Goal: Navigation & Orientation: Find specific page/section

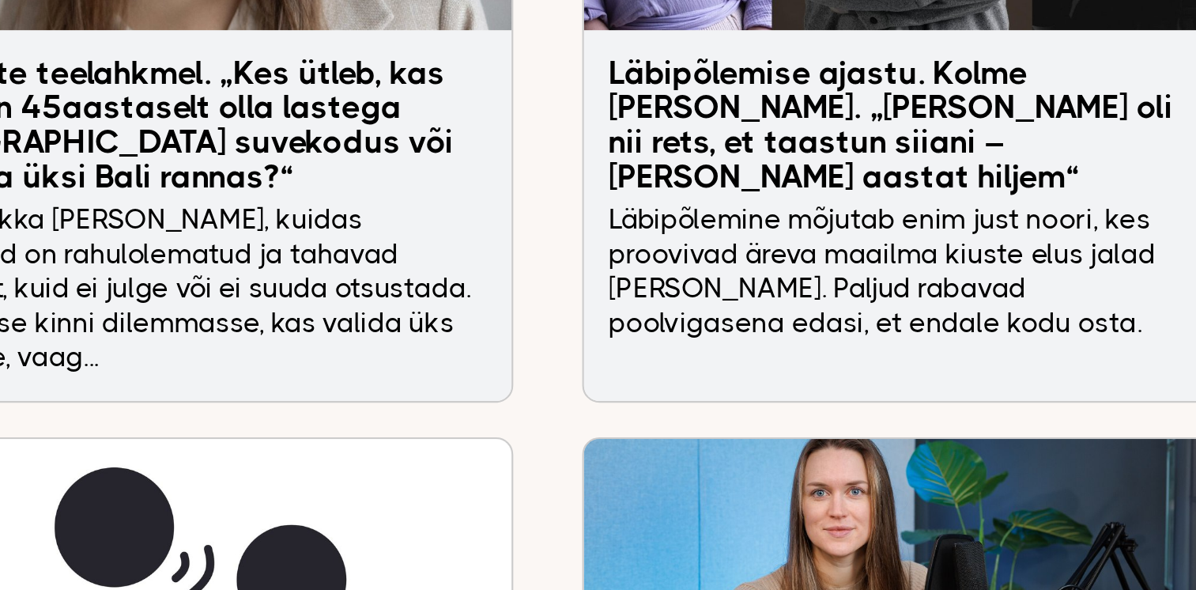
scroll to position [2841, 0]
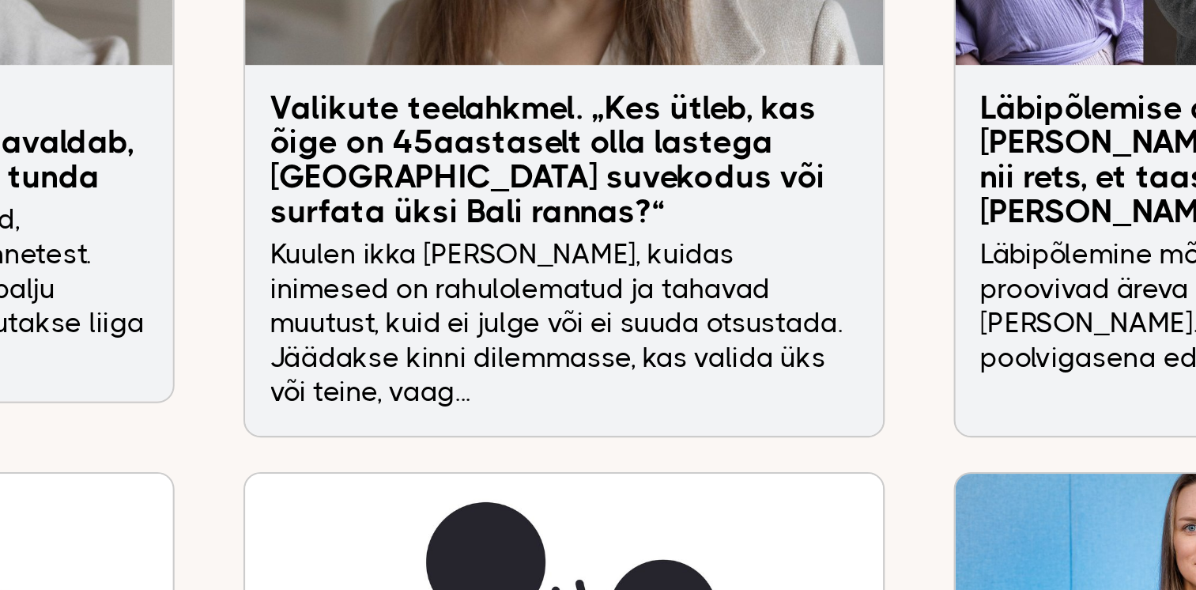
click at [560, 266] on p "Kuulen ikka [PERSON_NAME], kuidas inimesed on rahulolematud ja tahavad muutust,…" at bounding box center [596, 305] width 269 height 79
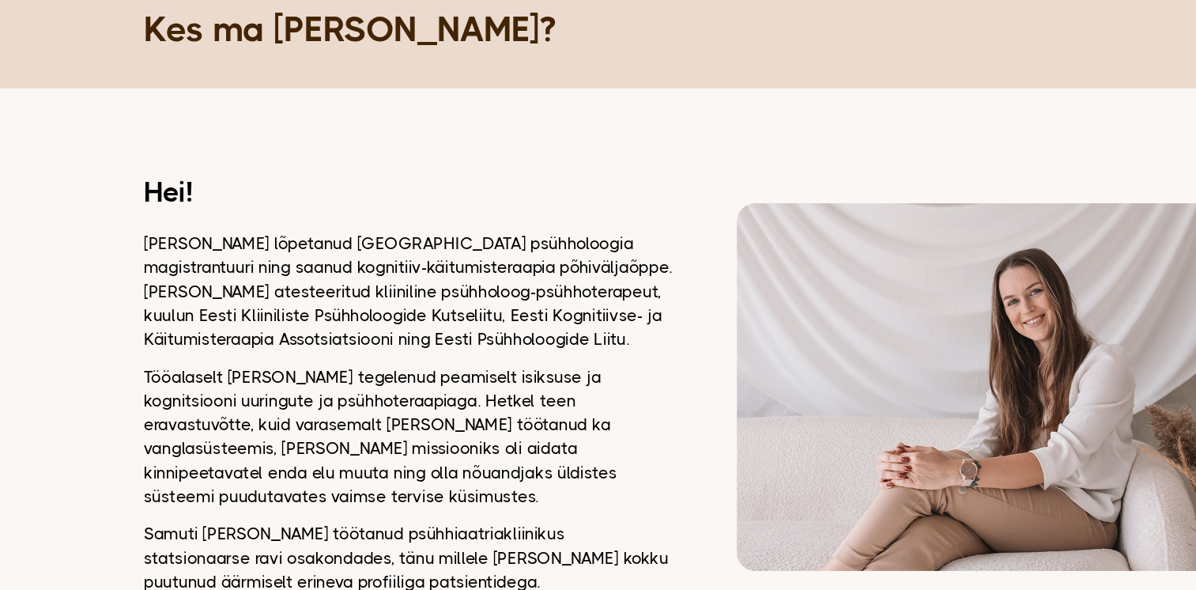
scroll to position [0, 0]
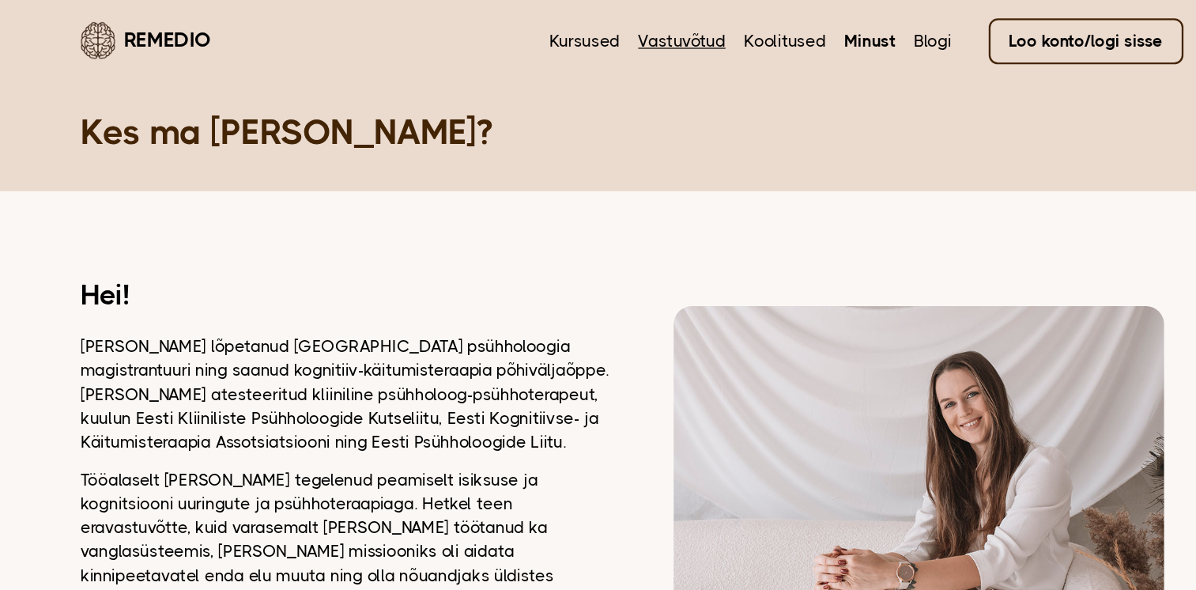
click at [653, 39] on link "Vastuvõtud" at bounding box center [641, 35] width 75 height 21
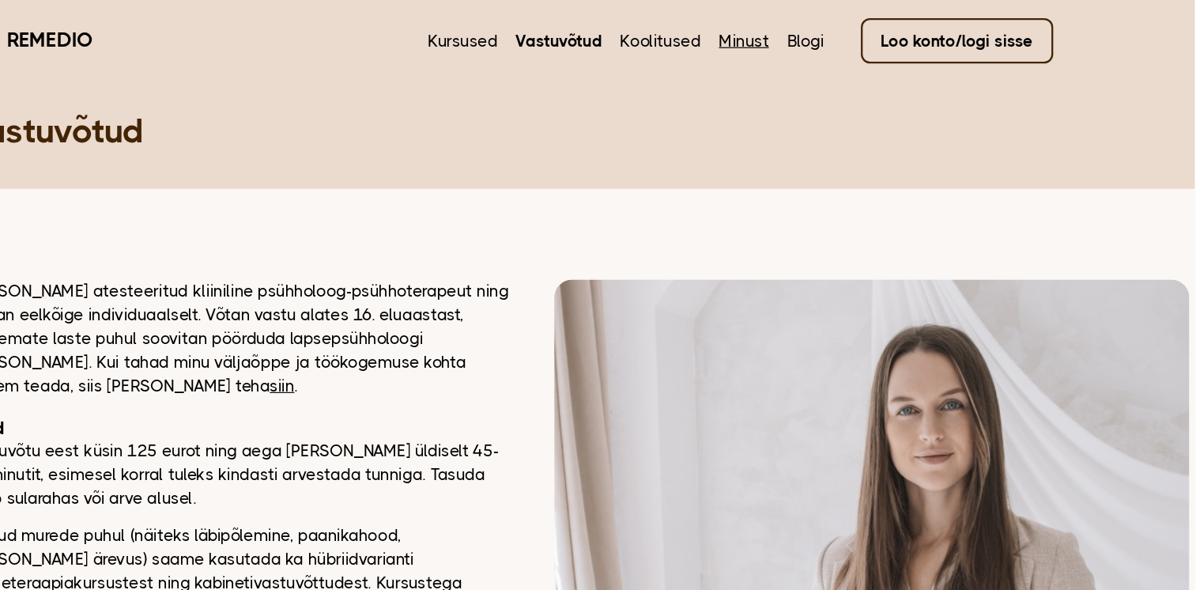
click at [807, 39] on link "Minust" at bounding box center [803, 35] width 43 height 21
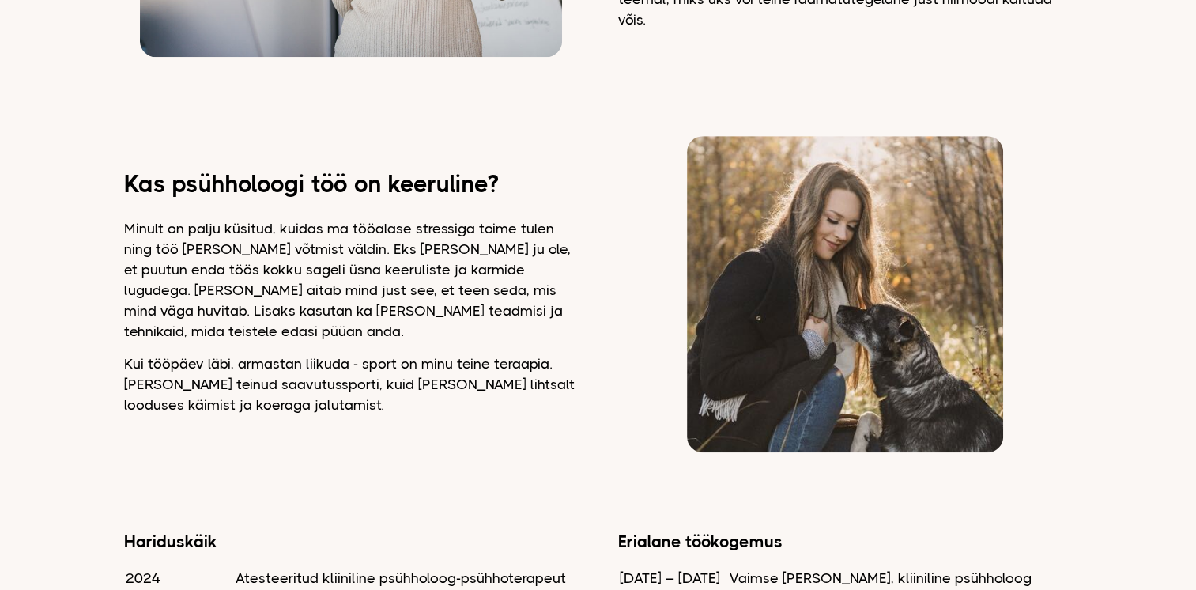
scroll to position [945, 0]
